Goal: Task Accomplishment & Management: Complete application form

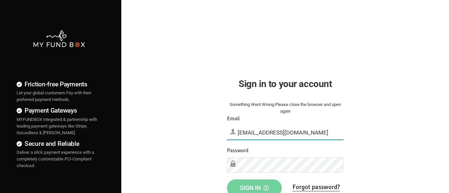
type input "[EMAIL_ADDRESS][DOMAIN_NAME]"
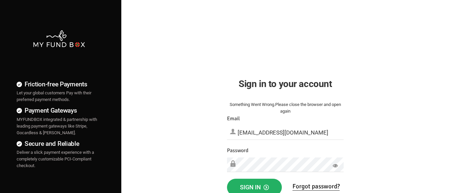
click at [254, 186] on span "Sign in" at bounding box center [254, 187] width 29 height 7
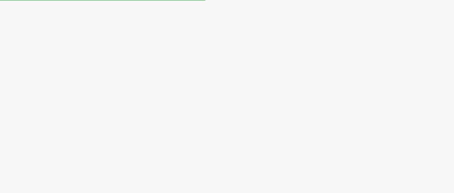
select select "100"
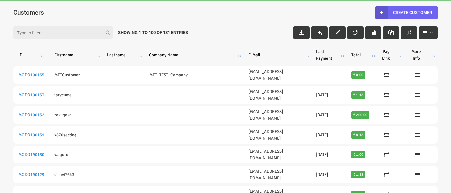
click at [406, 12] on link "Create Customer" at bounding box center [406, 12] width 63 height 13
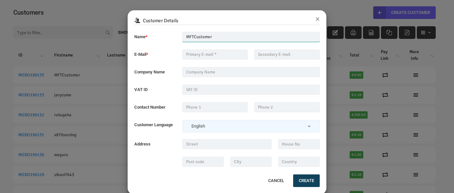
type input "MFTCustomer"
type input "MFT_Email1@gmai77.com"
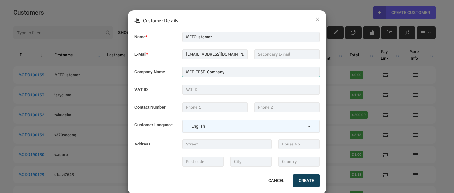
type input "MFT_TEST_Company"
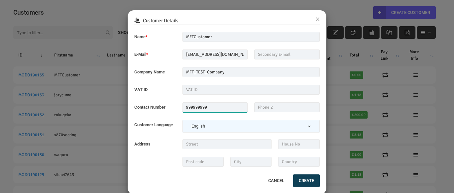
type input "999999999"
click at [304, 181] on button "Create" at bounding box center [306, 181] width 27 height 13
